Goal: Task Accomplishment & Management: Complete application form

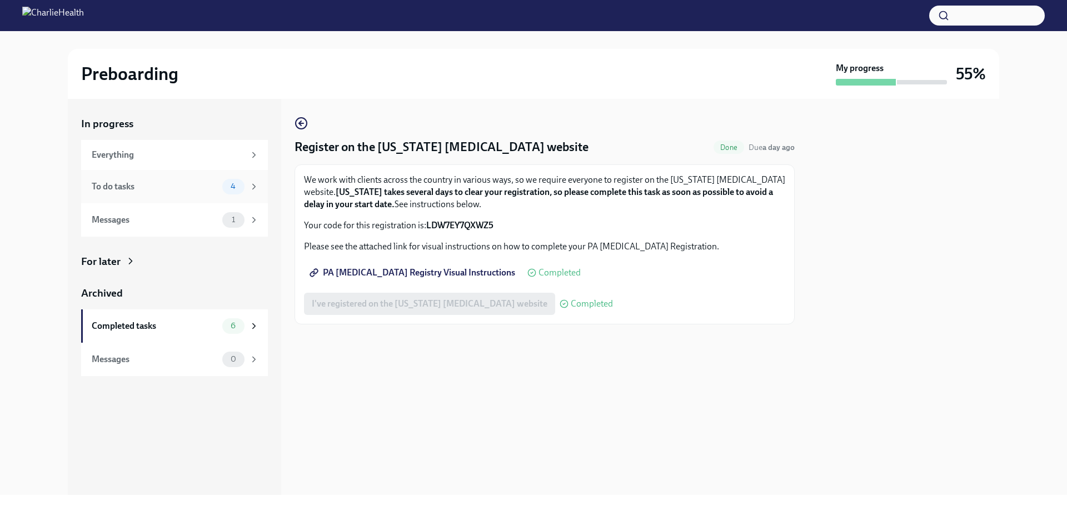
click at [227, 185] on span "4" at bounding box center [233, 186] width 18 height 8
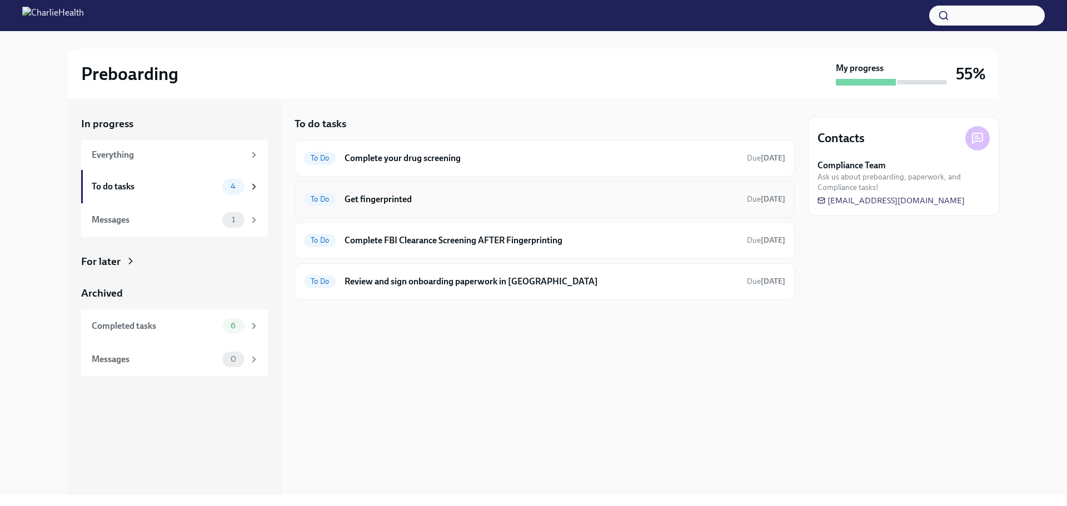
click at [426, 188] on div "To Do Get fingerprinted Due [DATE]" at bounding box center [545, 199] width 500 height 37
click at [425, 199] on h6 "Get fingerprinted" at bounding box center [542, 199] width 394 height 12
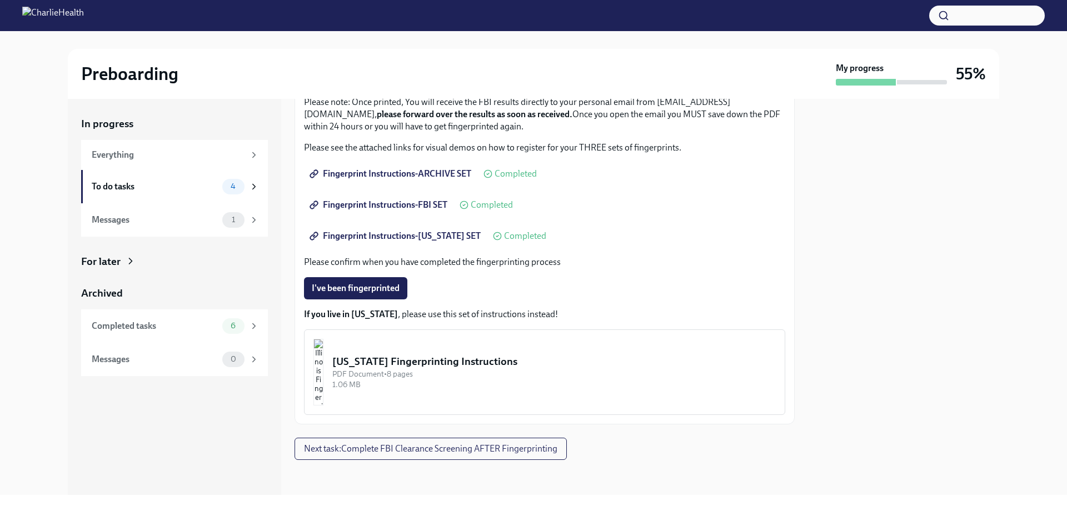
scroll to position [133, 0]
click at [370, 285] on span "I've been fingerprinted" at bounding box center [356, 287] width 88 height 11
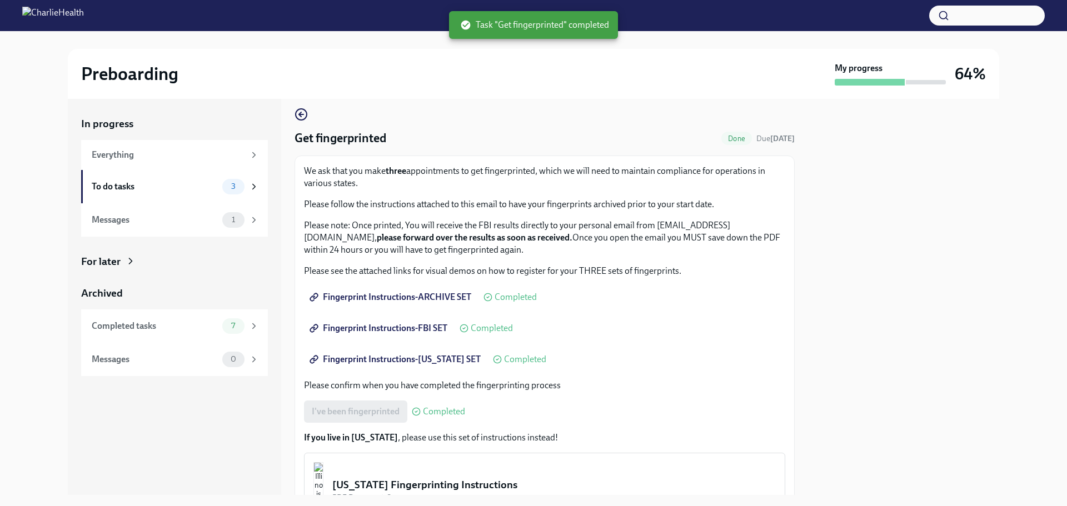
scroll to position [0, 0]
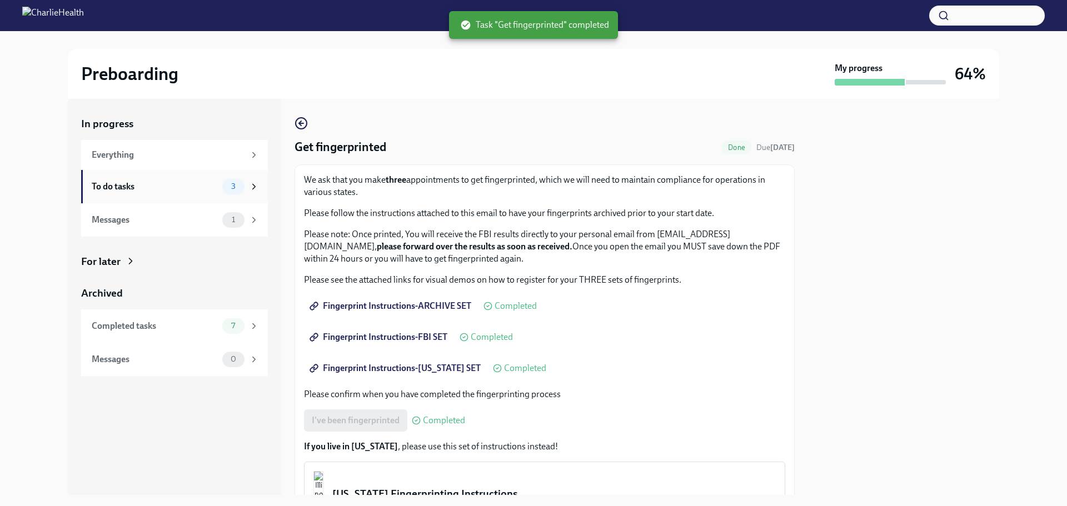
click at [243, 187] on div "3" at bounding box center [233, 187] width 22 height 16
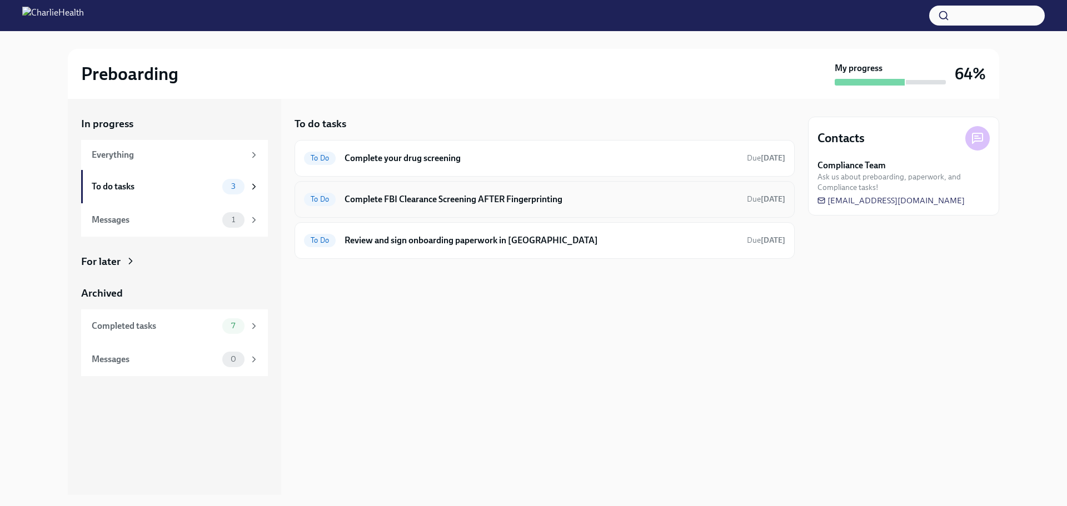
click at [377, 196] on h6 "Complete FBI Clearance Screening AFTER Fingerprinting" at bounding box center [542, 199] width 394 height 12
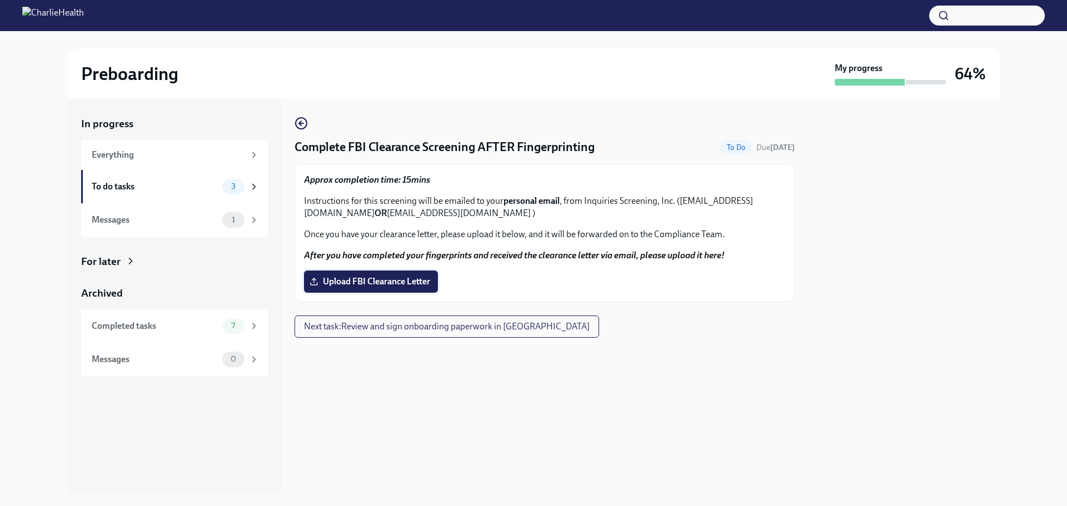
click at [397, 284] on span "Upload FBI Clearance Letter" at bounding box center [371, 281] width 118 height 11
click at [0, 0] on input "Upload FBI Clearance Letter" at bounding box center [0, 0] width 0 height 0
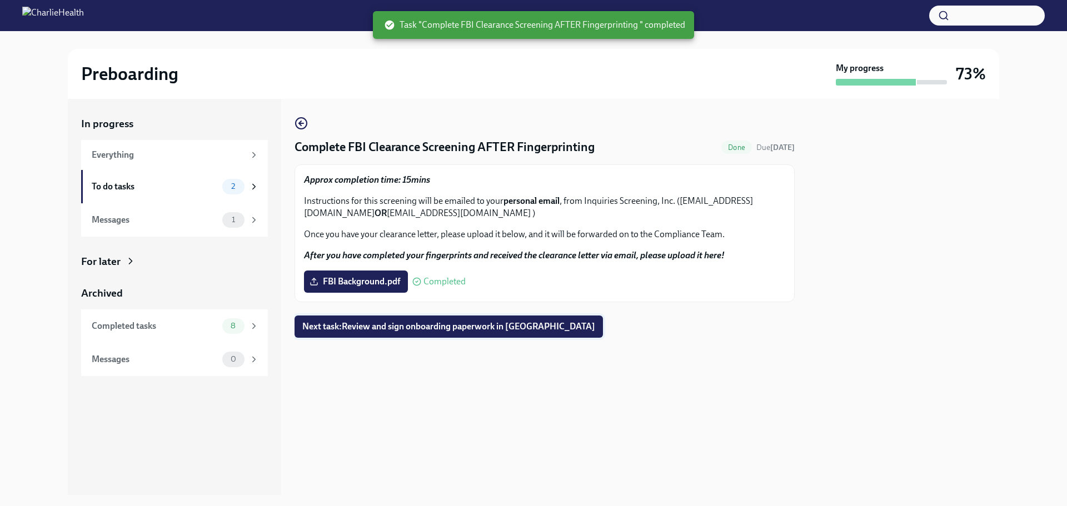
click at [474, 324] on span "Next task : Review and sign onboarding paperwork in [GEOGRAPHIC_DATA]" at bounding box center [448, 326] width 293 height 11
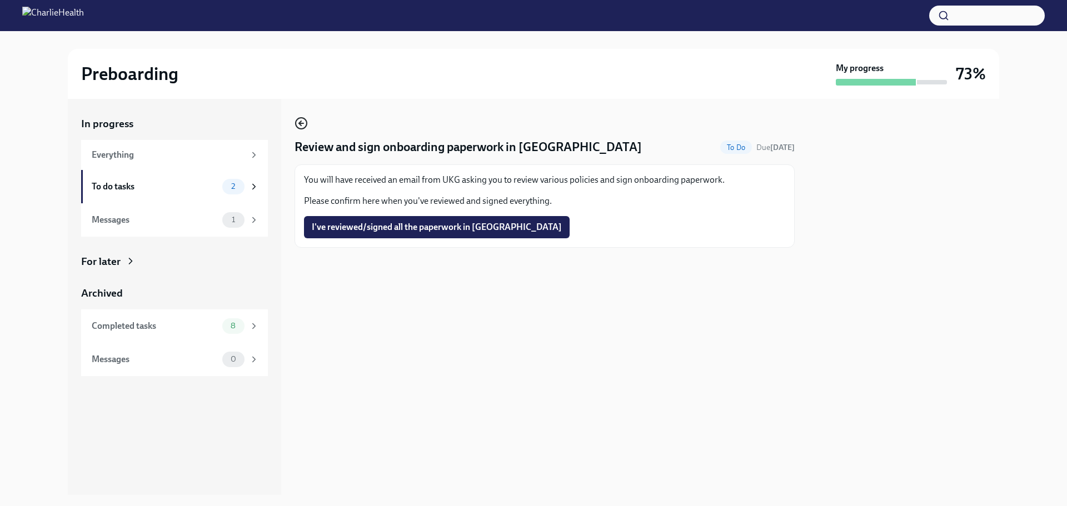
click at [296, 122] on icon "button" at bounding box center [301, 123] width 13 height 13
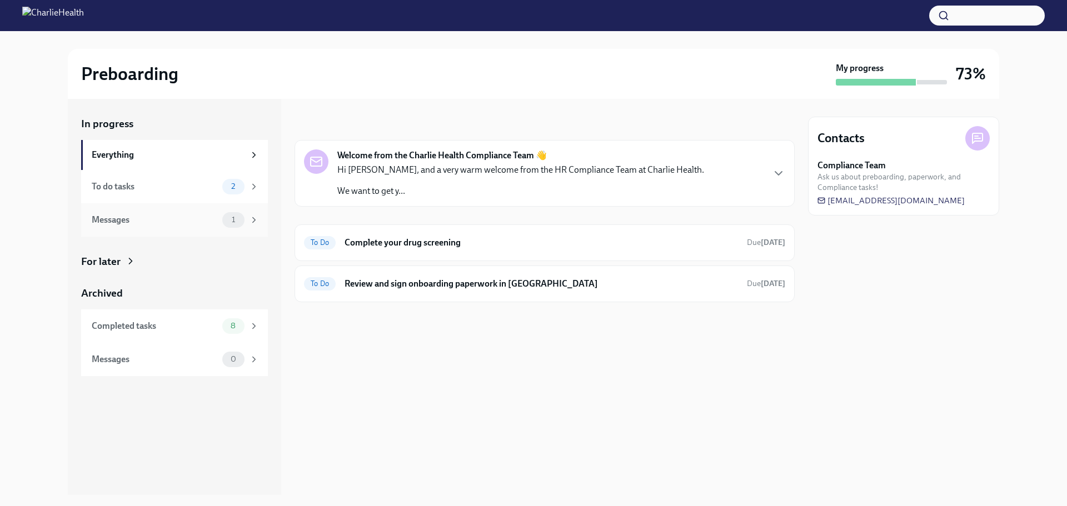
click at [231, 220] on span "1" at bounding box center [233, 220] width 17 height 8
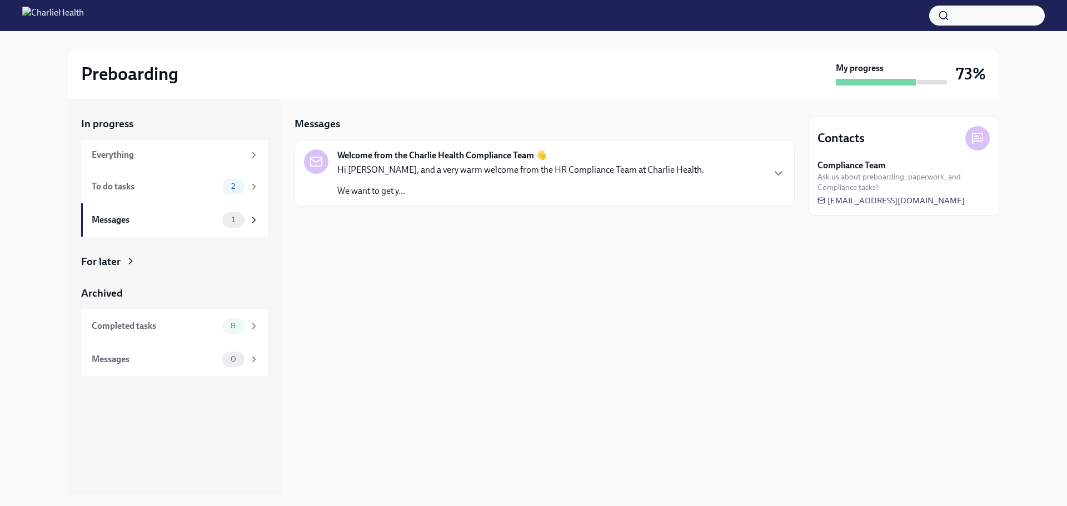
click at [401, 137] on div "Messages Welcome from the Charlie Health Compliance Team 👋 Hi [PERSON_NAME], an…" at bounding box center [545, 162] width 500 height 90
click at [399, 150] on strong "Welcome from the Charlie Health Compliance Team 👋" at bounding box center [442, 156] width 210 height 12
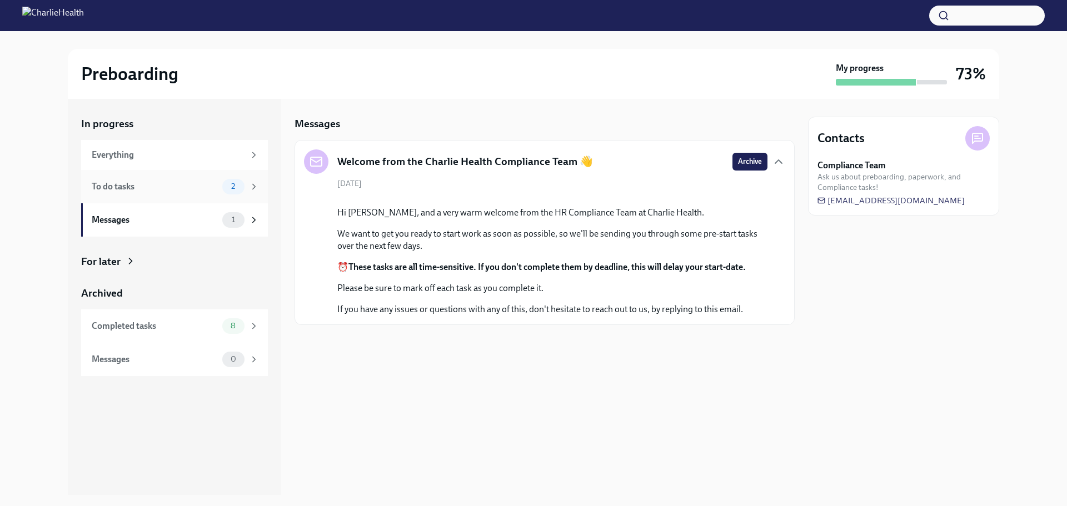
click at [241, 192] on div "2" at bounding box center [233, 187] width 22 height 16
